Goal: Task Accomplishment & Management: Manage account settings

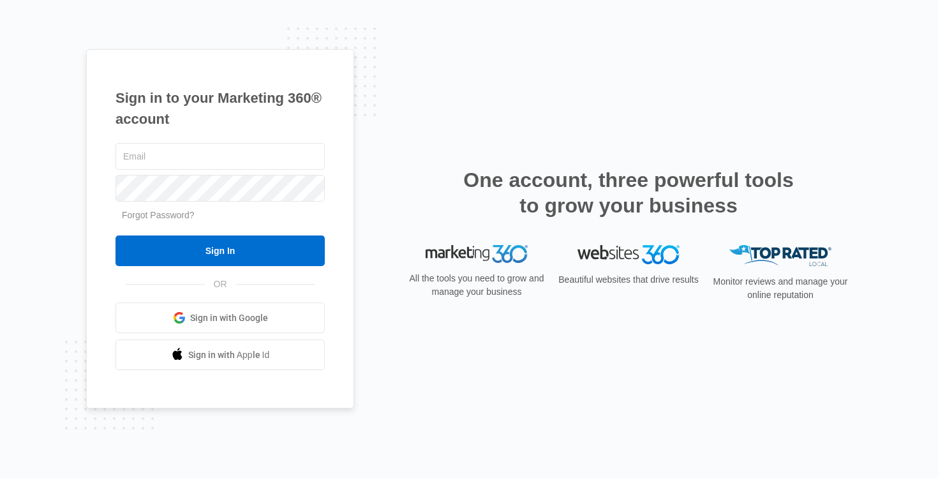
click at [0, 477] on div at bounding box center [0, 478] width 0 height 0
type input "[EMAIL_ADDRESS][DOMAIN_NAME]"
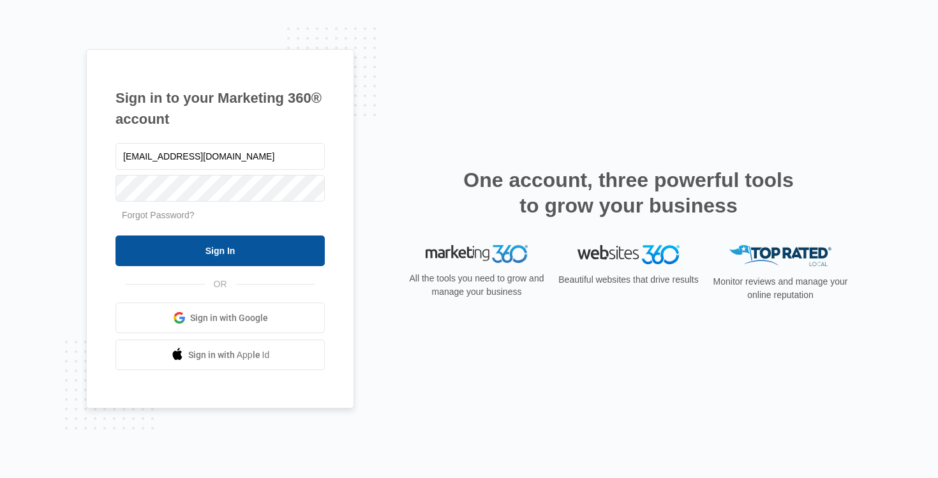
click at [267, 250] on input "Sign In" at bounding box center [220, 251] width 209 height 31
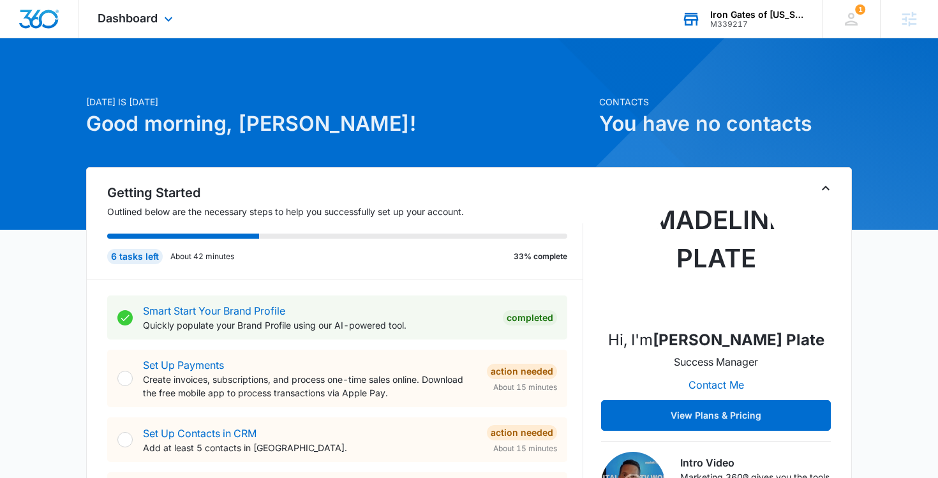
click at [727, 10] on div "Iron Gates of [US_STATE]" at bounding box center [756, 15] width 93 height 10
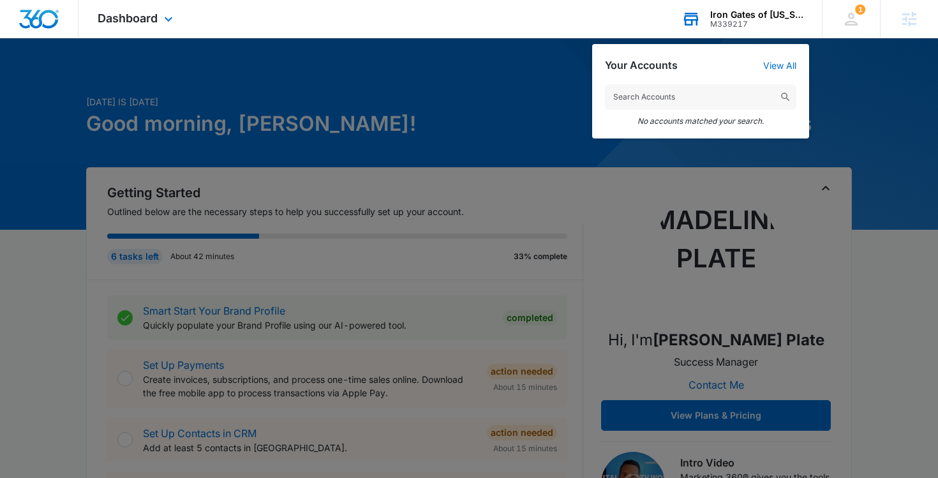
click at [700, 98] on input "text" at bounding box center [700, 97] width 191 height 26
type input "t"
click at [624, 94] on input "radient eye" at bounding box center [700, 97] width 191 height 26
click at [626, 98] on input "radient eye" at bounding box center [700, 97] width 191 height 26
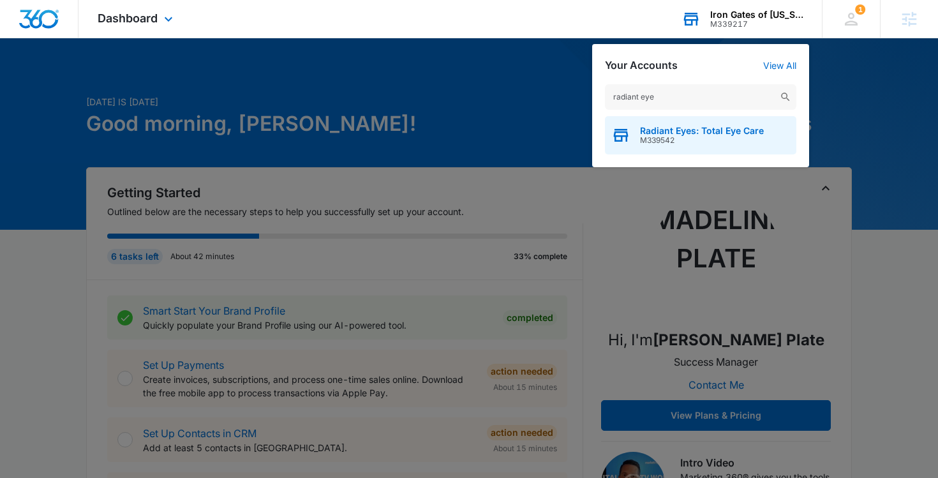
type input "radiant eye"
click at [674, 133] on span "Radiant Eyes: Total Eye Care" at bounding box center [702, 131] width 124 height 10
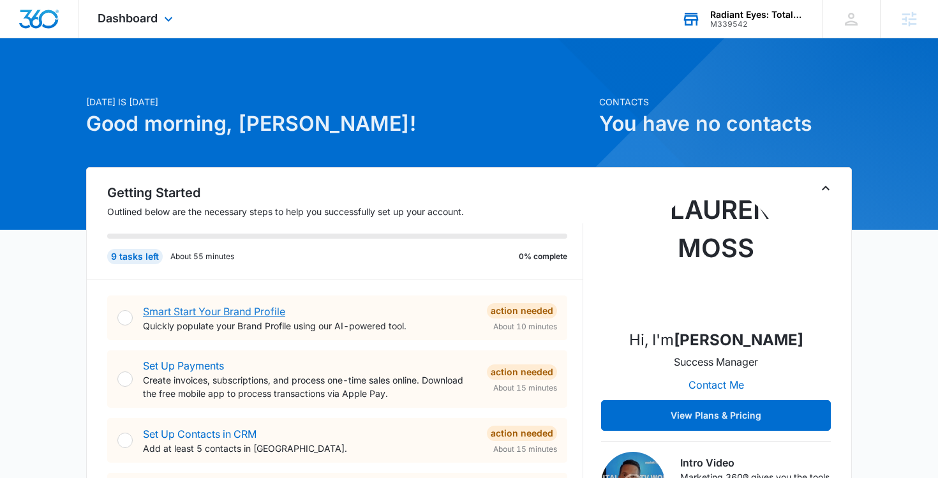
click at [256, 313] on link "Smart Start Your Brand Profile" at bounding box center [214, 311] width 142 height 13
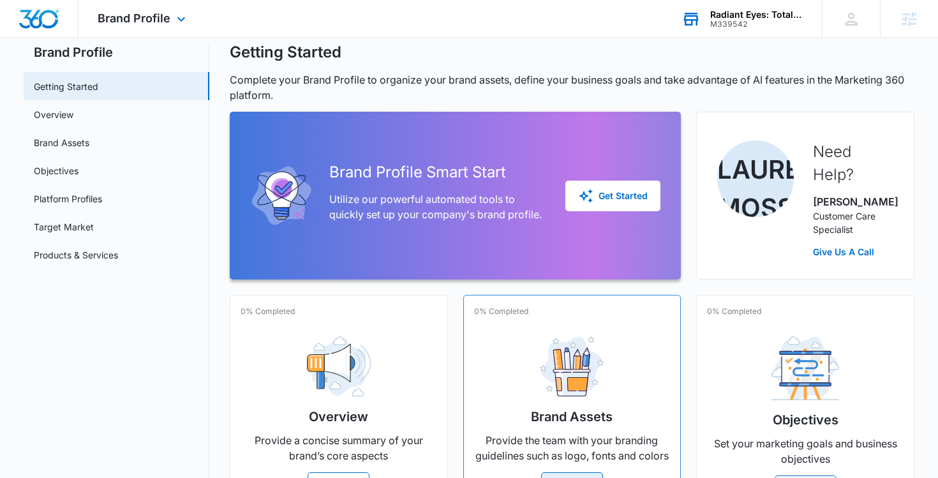
scroll to position [40, 0]
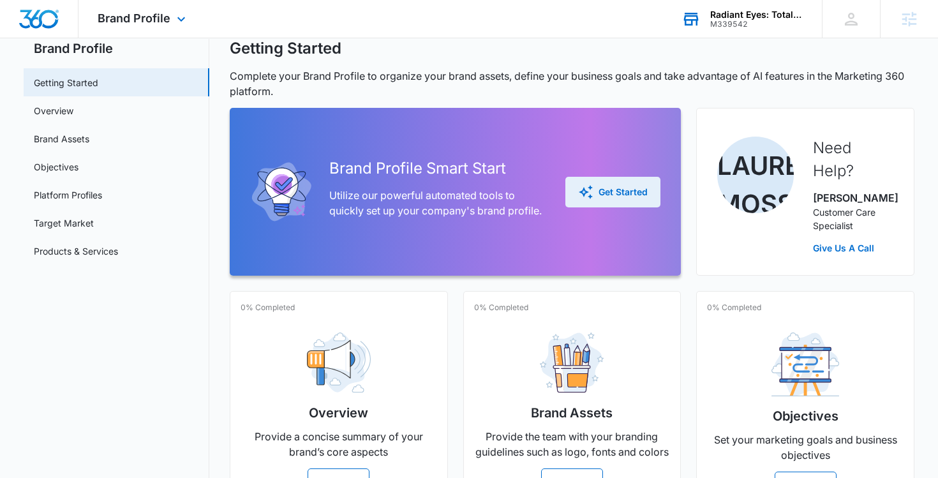
click at [608, 189] on div "Get Started" at bounding box center [613, 191] width 70 height 15
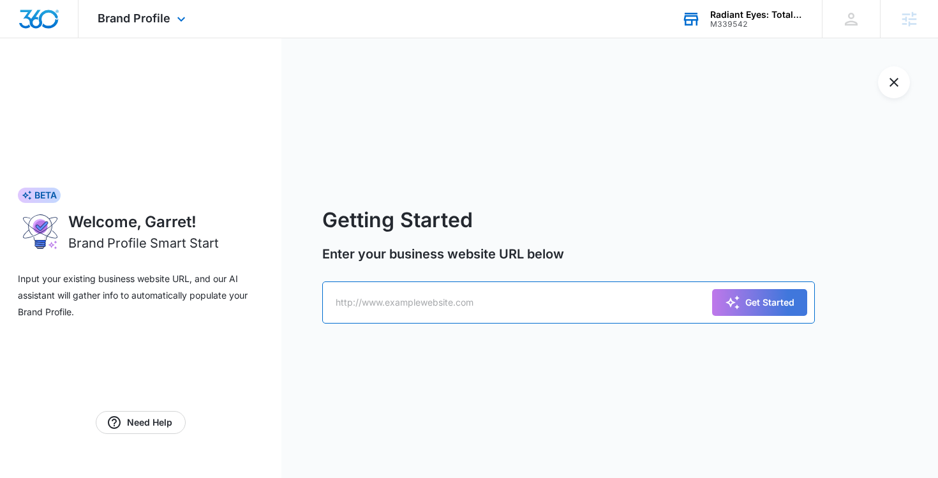
click at [414, 301] on input "text" at bounding box center [568, 302] width 493 height 42
paste input "[URL][DOMAIN_NAME]"
type input "[URL][DOMAIN_NAME]"
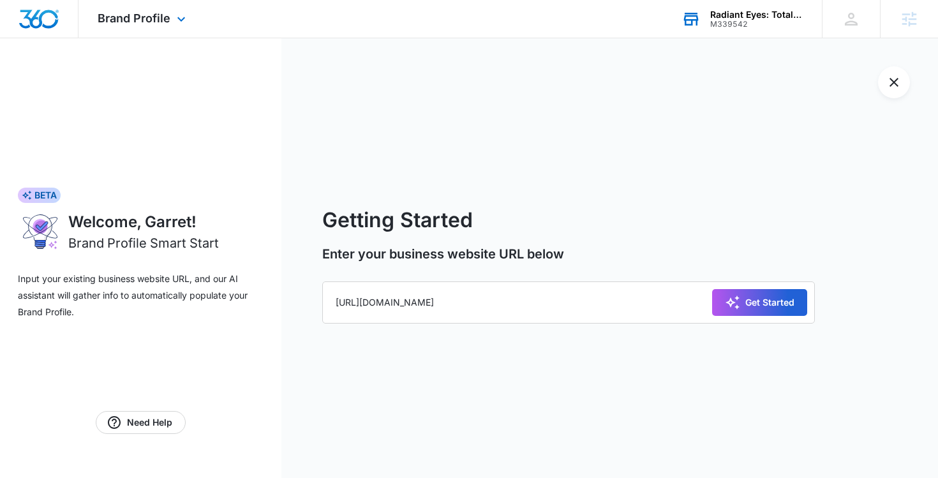
click at [738, 305] on icon "submit" at bounding box center [732, 302] width 15 height 15
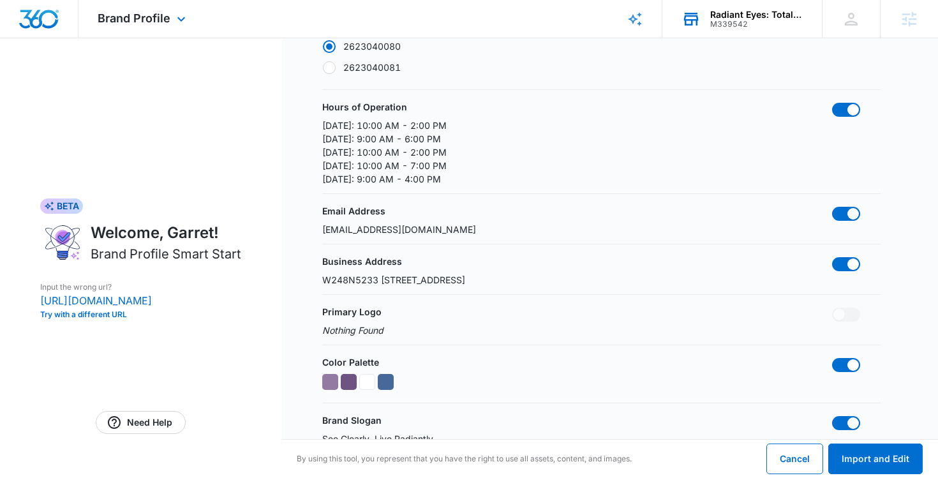
scroll to position [216, 0]
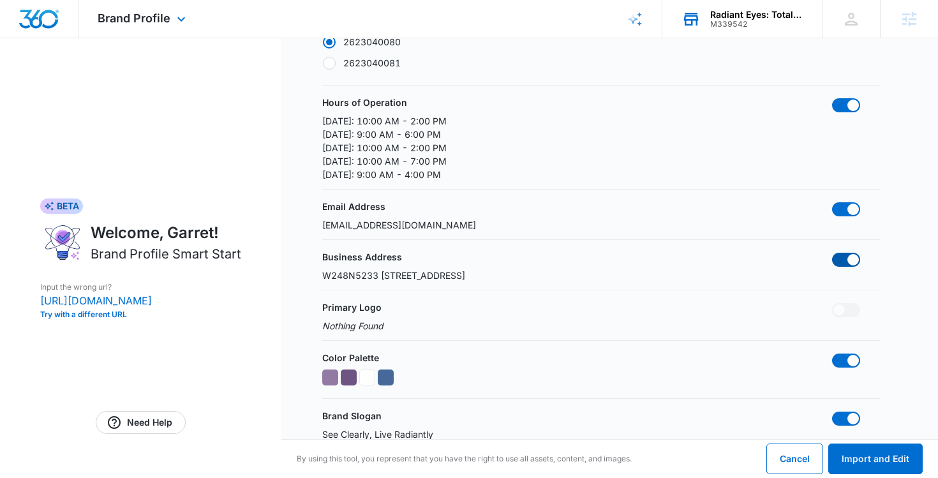
click at [854, 262] on span at bounding box center [853, 259] width 11 height 11
click at [832, 253] on input "checkbox" at bounding box center [832, 252] width 1 height 1
checkbox input "false"
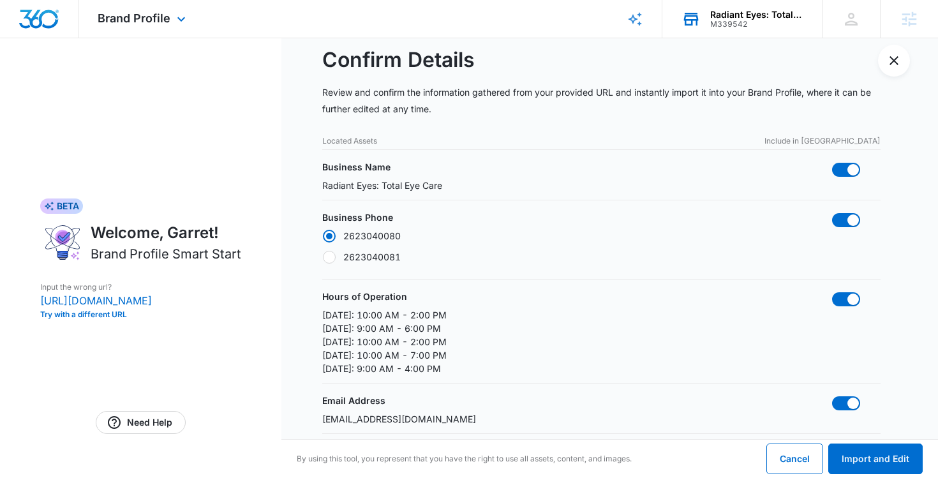
scroll to position [0, 0]
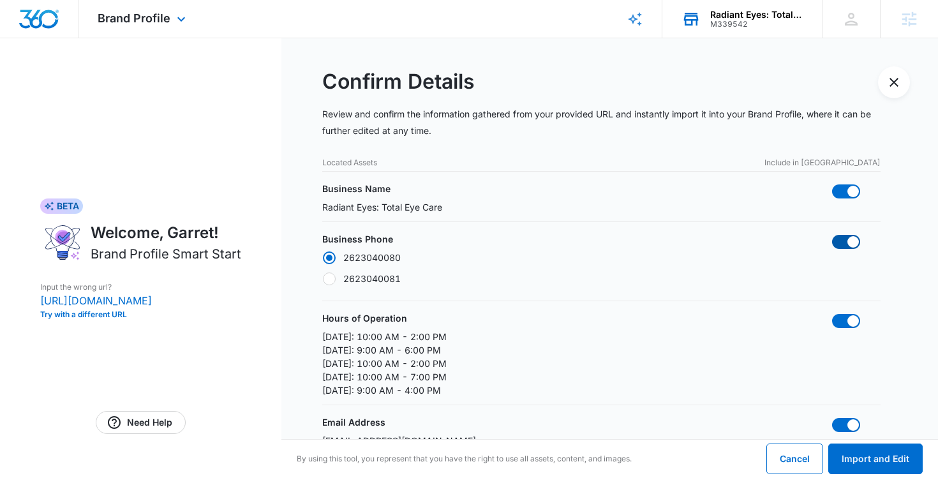
click at [850, 241] on span at bounding box center [853, 241] width 11 height 11
click at [832, 235] on input "checkbox" at bounding box center [832, 234] width 1 height 1
checkbox input "false"
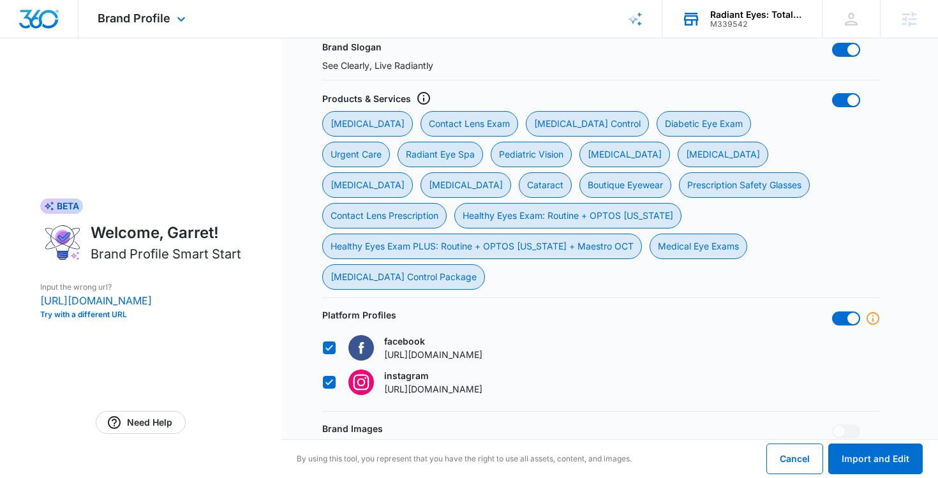
scroll to position [584, 0]
click at [850, 319] on span at bounding box center [853, 318] width 11 height 11
click at [832, 312] on input "checkbox" at bounding box center [832, 311] width 1 height 1
checkbox input "false"
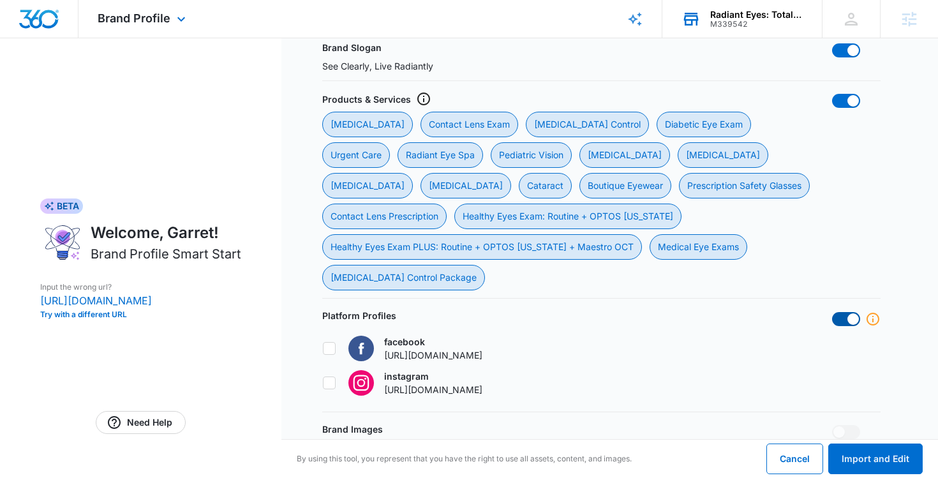
checkbox input "false"
click at [871, 462] on button "Import and Edit" at bounding box center [875, 459] width 94 height 31
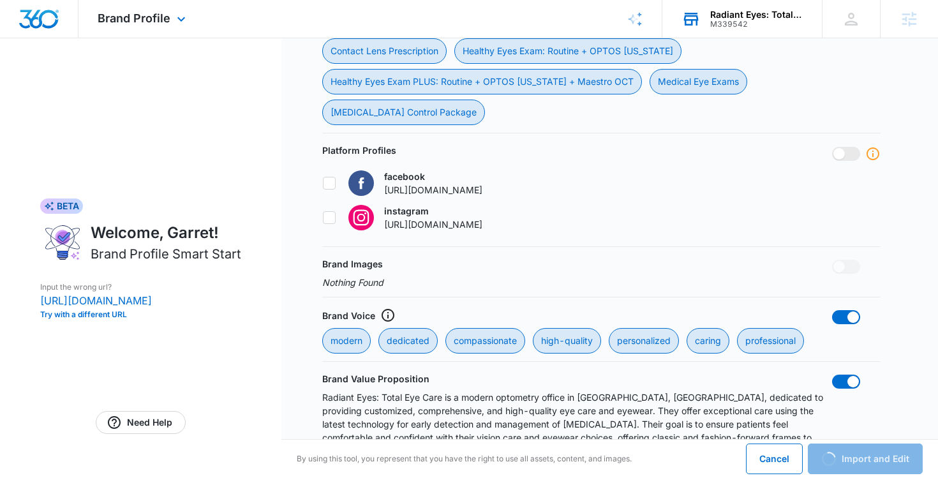
scroll to position [762, 0]
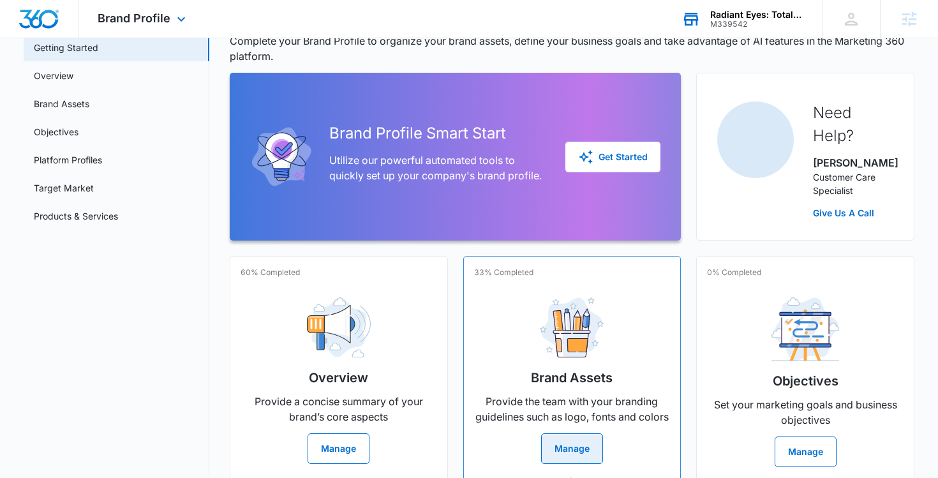
scroll to position [88, 0]
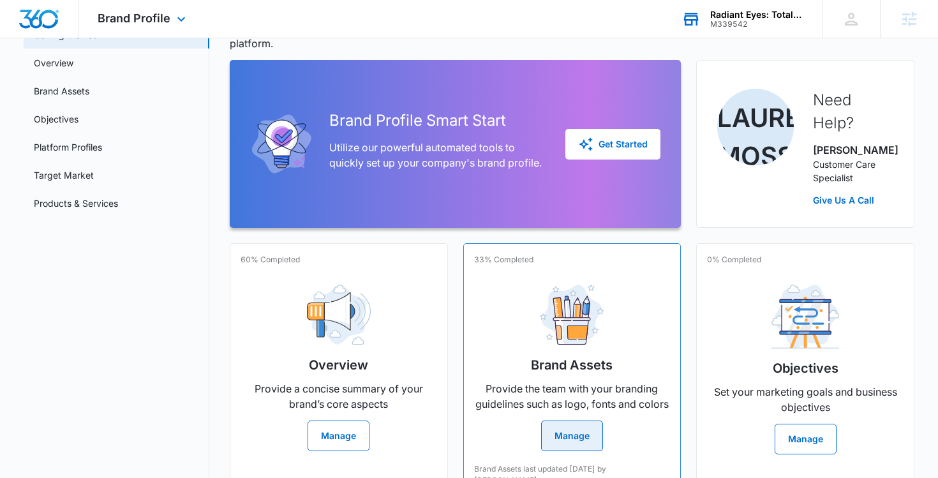
click at [576, 437] on button "Manage" at bounding box center [572, 436] width 62 height 31
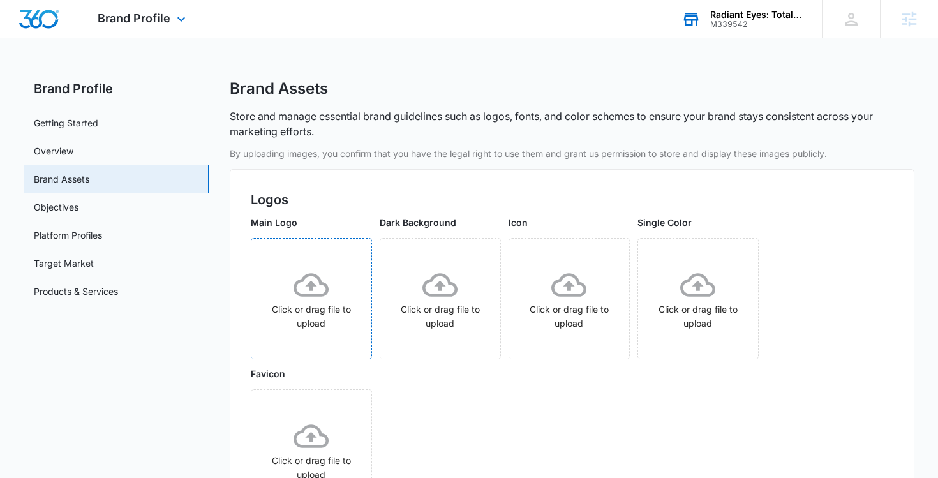
click at [315, 303] on div "Click or drag file to upload" at bounding box center [311, 298] width 120 height 63
click at [314, 318] on div "Click or drag file to upload" at bounding box center [311, 298] width 120 height 63
click at [353, 257] on icon "More" at bounding box center [353, 254] width 3 height 10
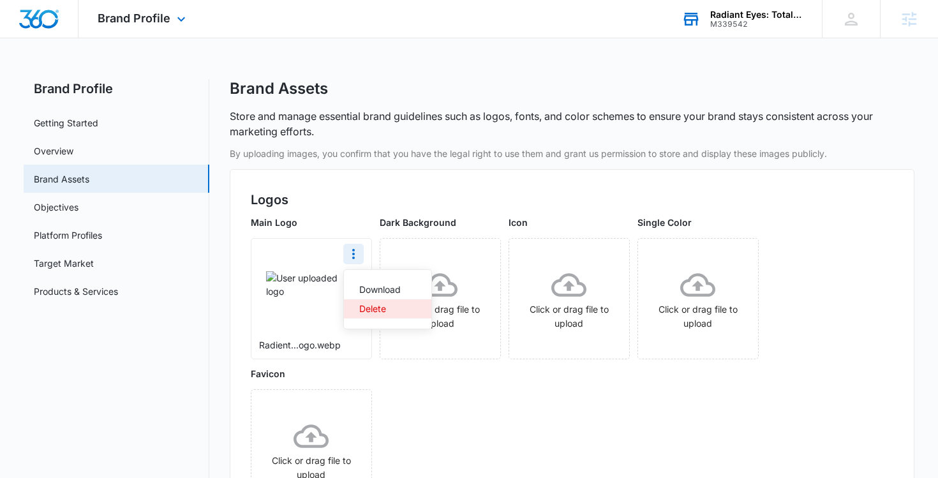
click at [384, 309] on div "Delete" at bounding box center [379, 308] width 41 height 9
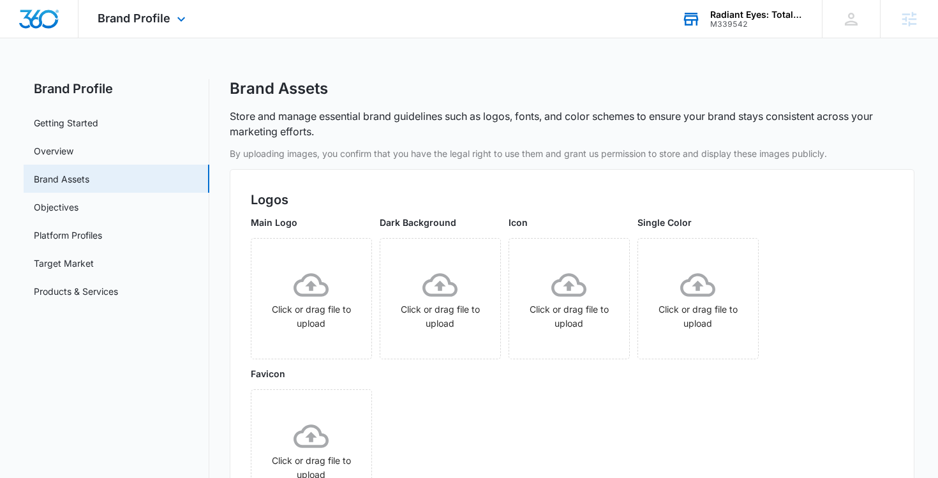
click at [434, 84] on div "Brand Assets" at bounding box center [573, 88] width 686 height 19
